Goal: Information Seeking & Learning: Find specific fact

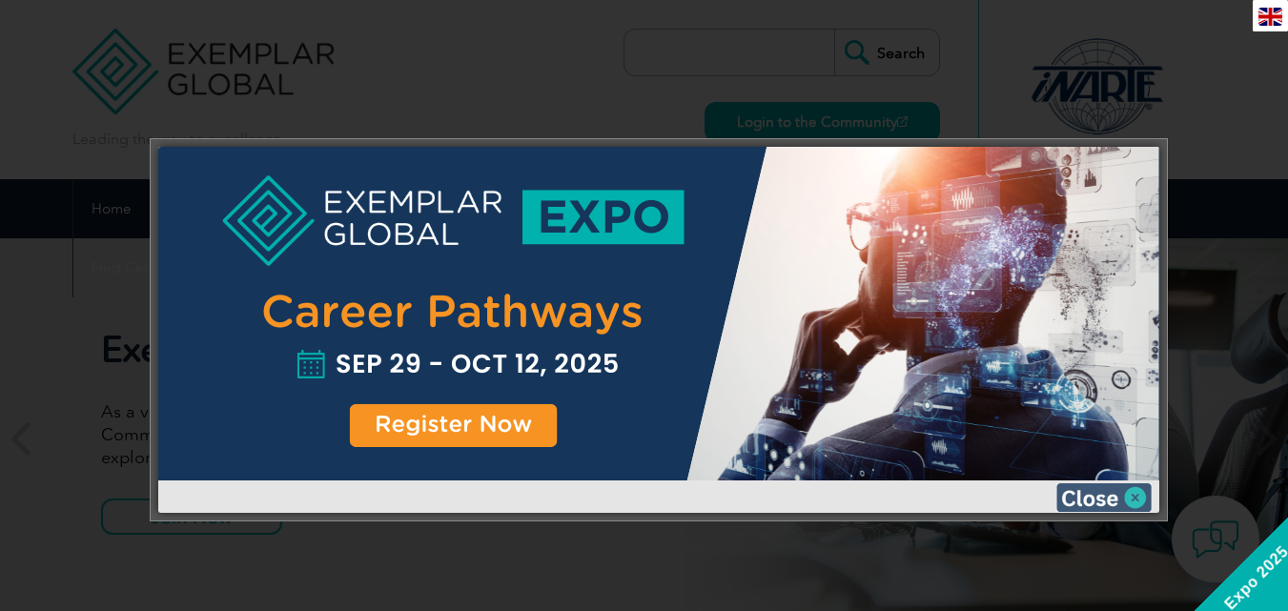
click at [1141, 498] on img at bounding box center [1103, 497] width 95 height 29
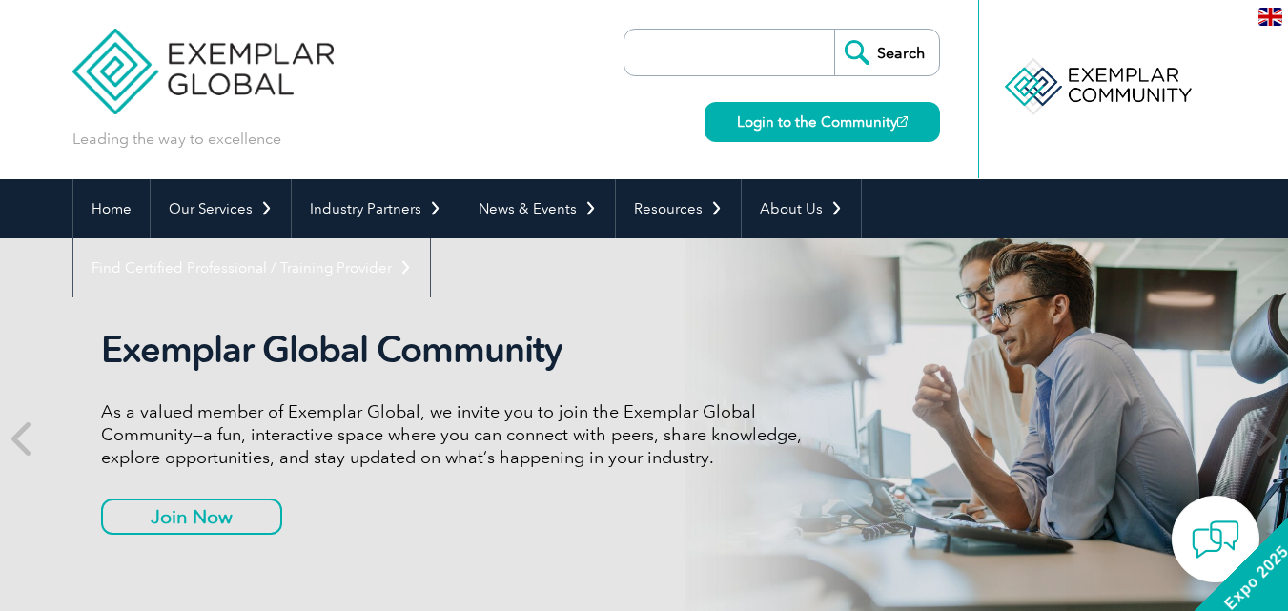
click at [876, 50] on input "Search" at bounding box center [886, 53] width 105 height 46
click at [764, 60] on input "search" at bounding box center [734, 53] width 200 height 46
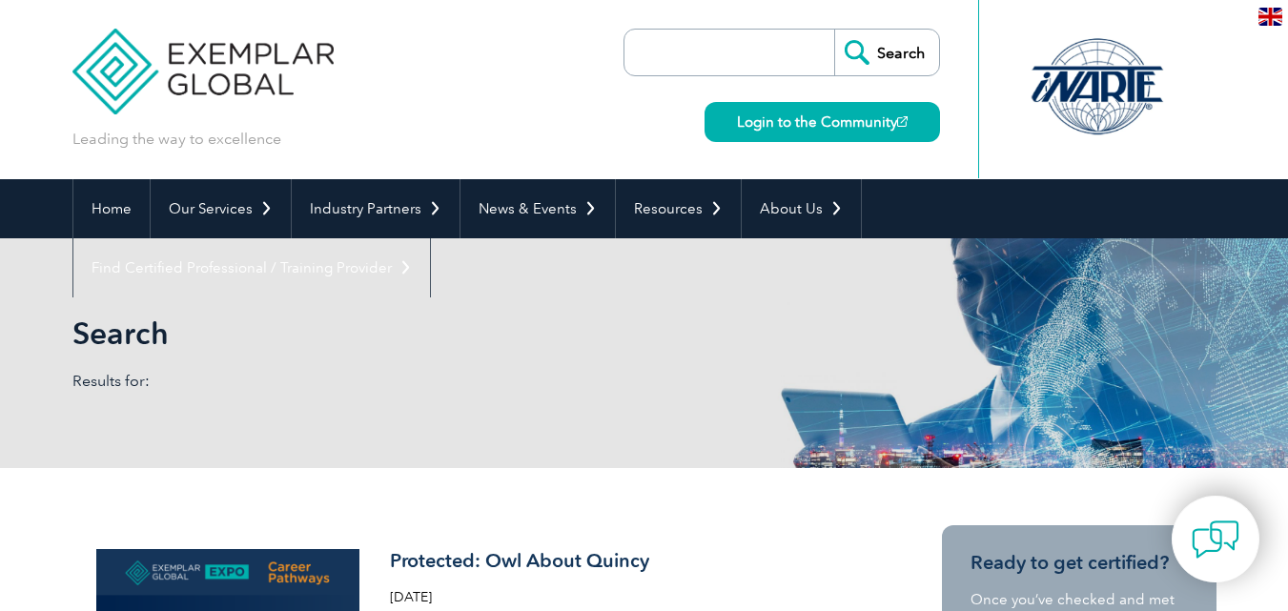
click at [784, 77] on div "Login to the Community" at bounding box center [817, 109] width 245 height 66
click at [791, 53] on input "search" at bounding box center [734, 53] width 200 height 46
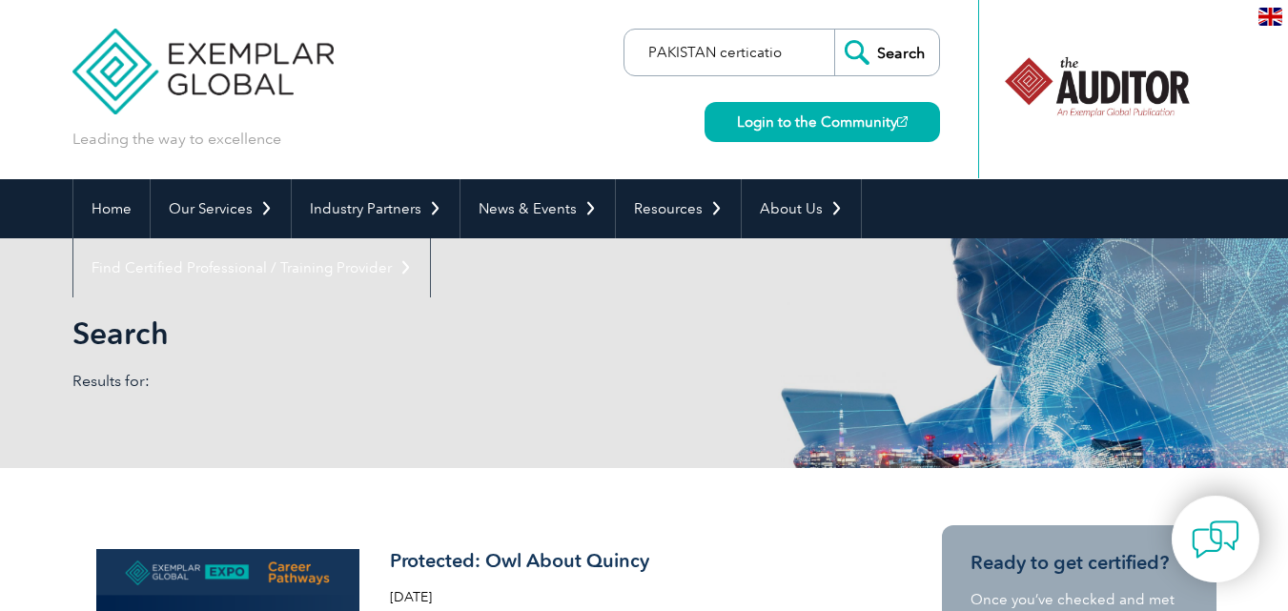
type input "PAKISTAN certication"
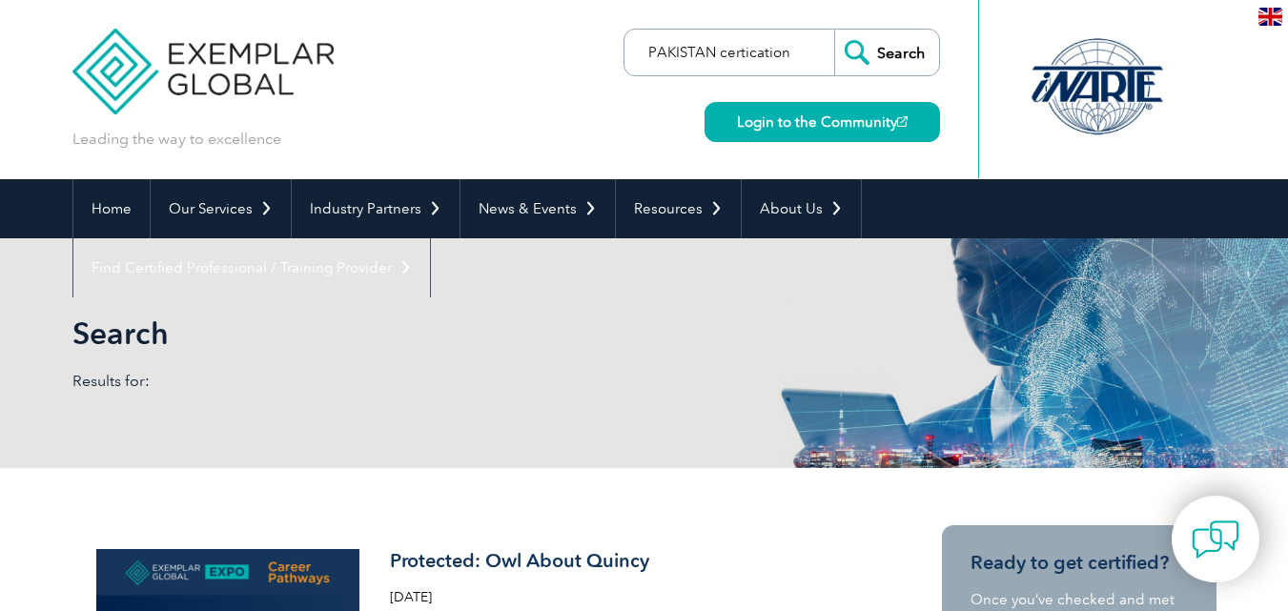
drag, startPoint x: 809, startPoint y: 51, endPoint x: 599, endPoint y: 35, distance: 211.2
click at [599, 35] on div "Leading the way to excellence Search" at bounding box center [644, 89] width 1144 height 179
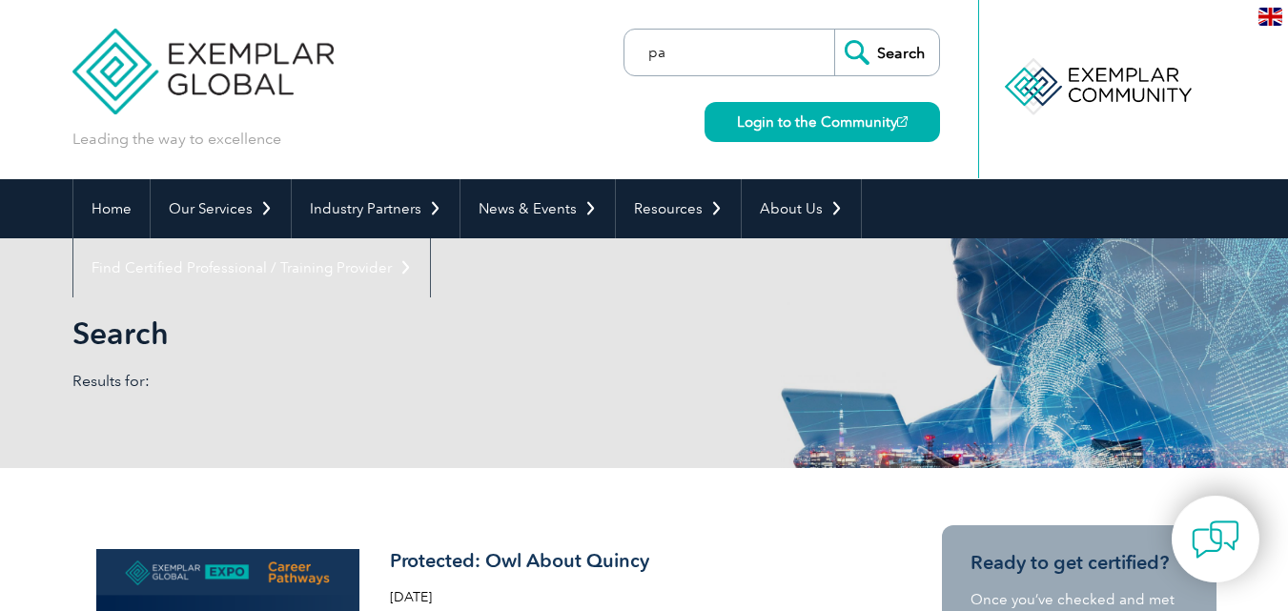
type input "p"
type input "gitchia insitute of global certification"
click at [834, 30] on input "Search" at bounding box center [886, 53] width 105 height 46
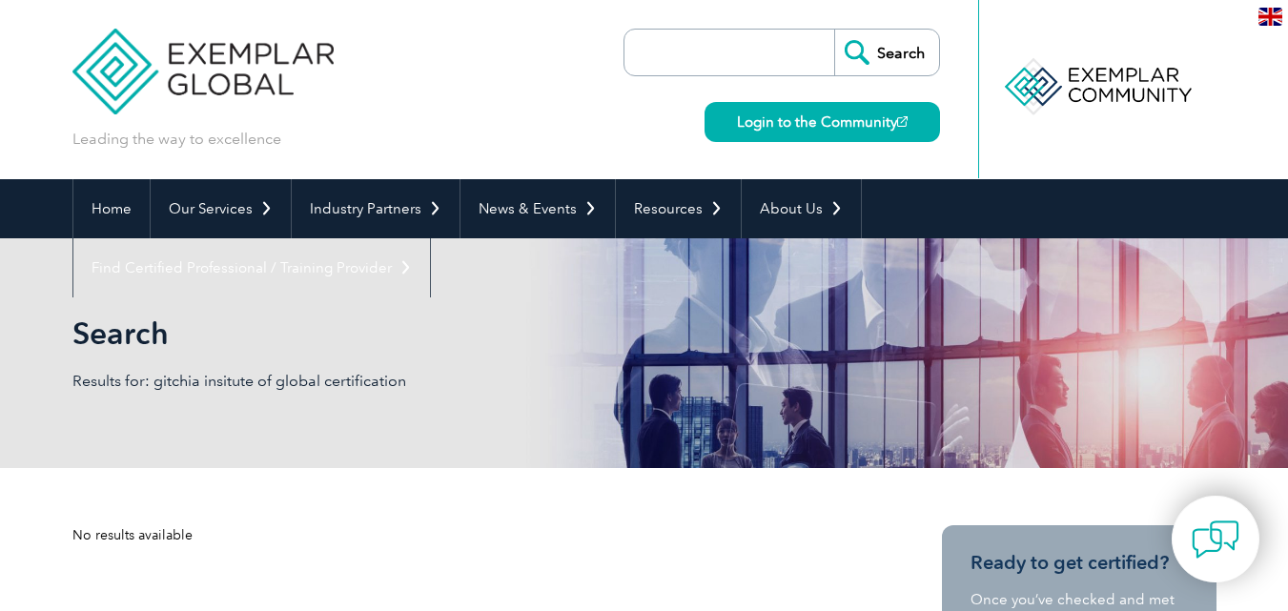
click at [670, 51] on input "search" at bounding box center [734, 53] width 200 height 46
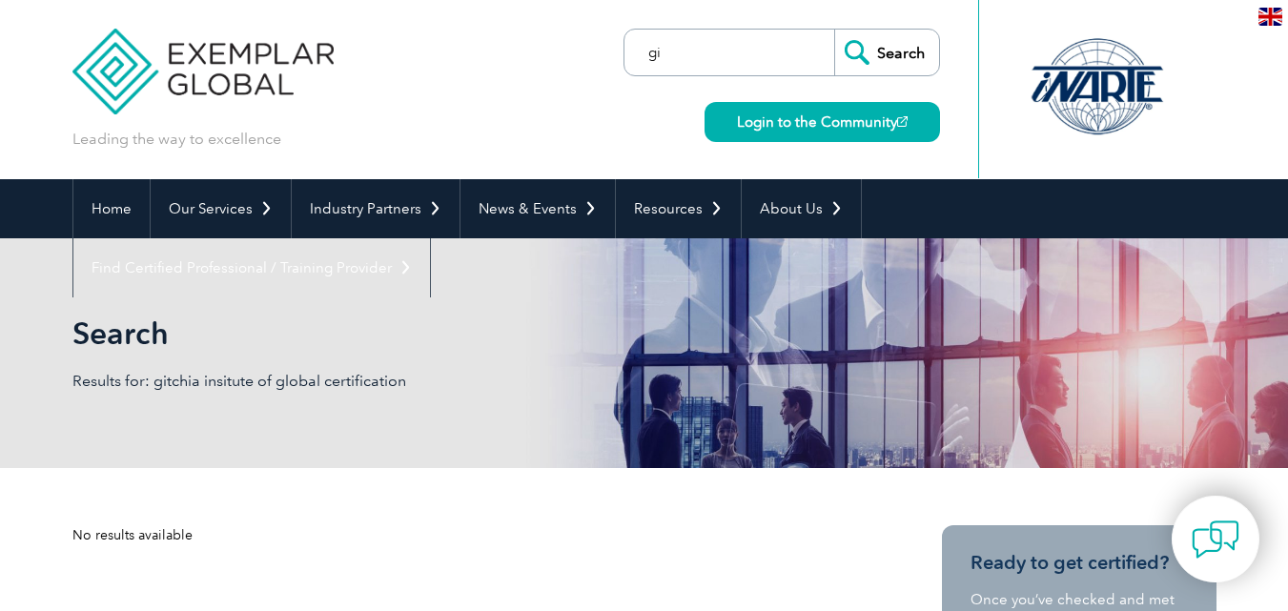
type input "g"
